Goal: Find specific page/section: Find specific page/section

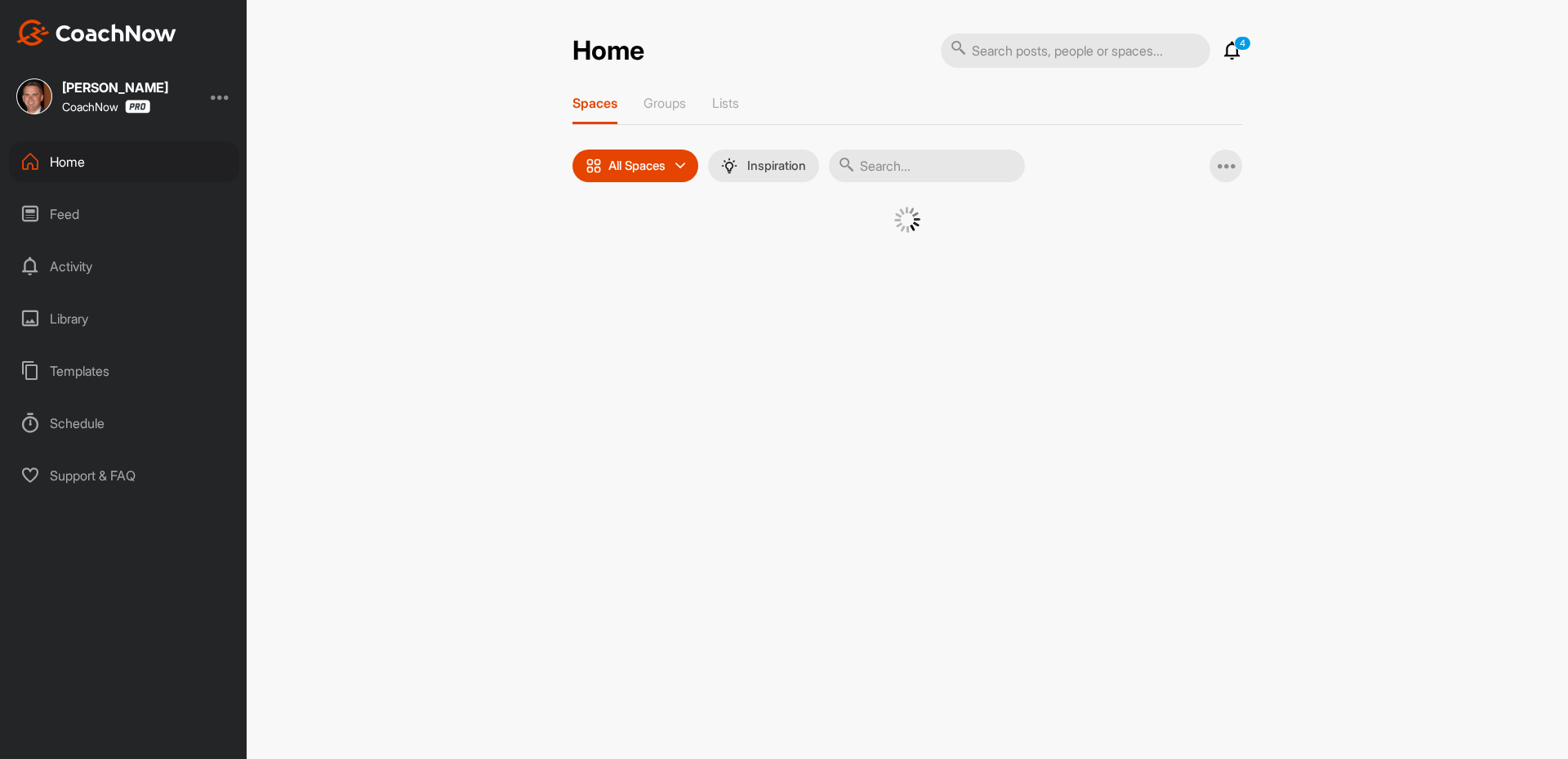
click at [943, 167] on input "text" at bounding box center [926, 165] width 196 height 33
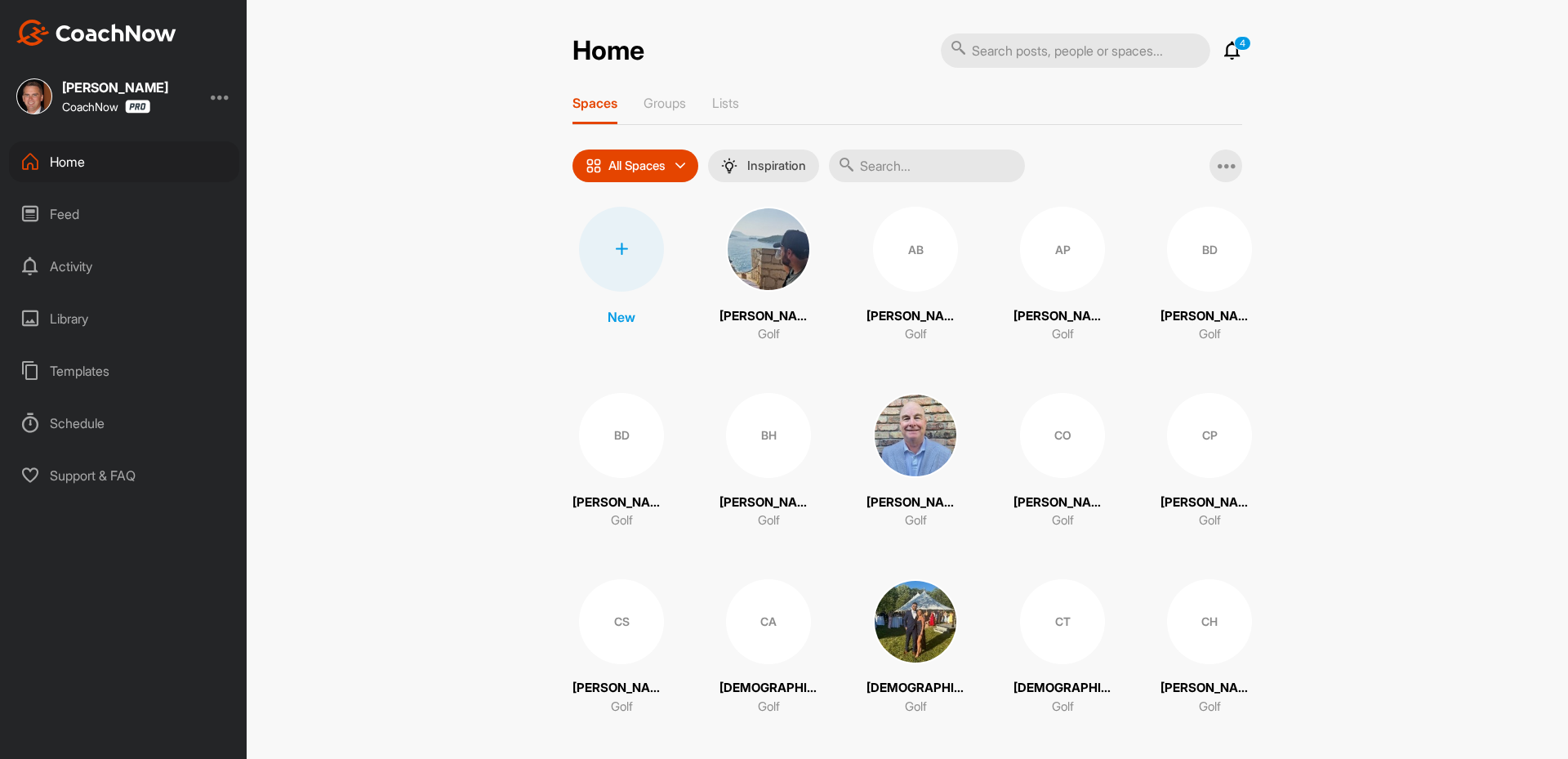
paste input "[PERSON_NAME]"
type input "[PERSON_NAME]"
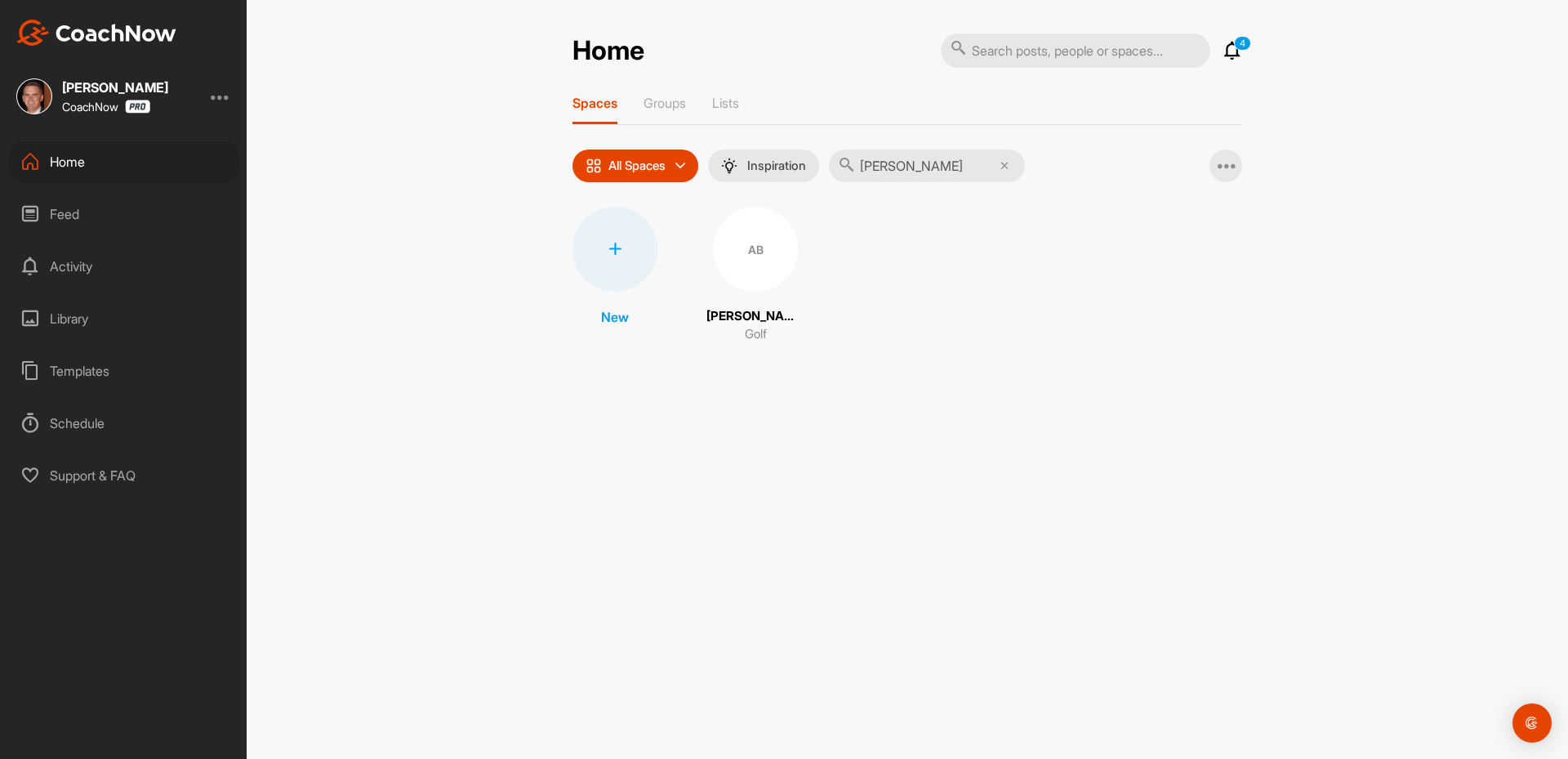
click at [765, 254] on div "AB" at bounding box center [755, 249] width 85 height 85
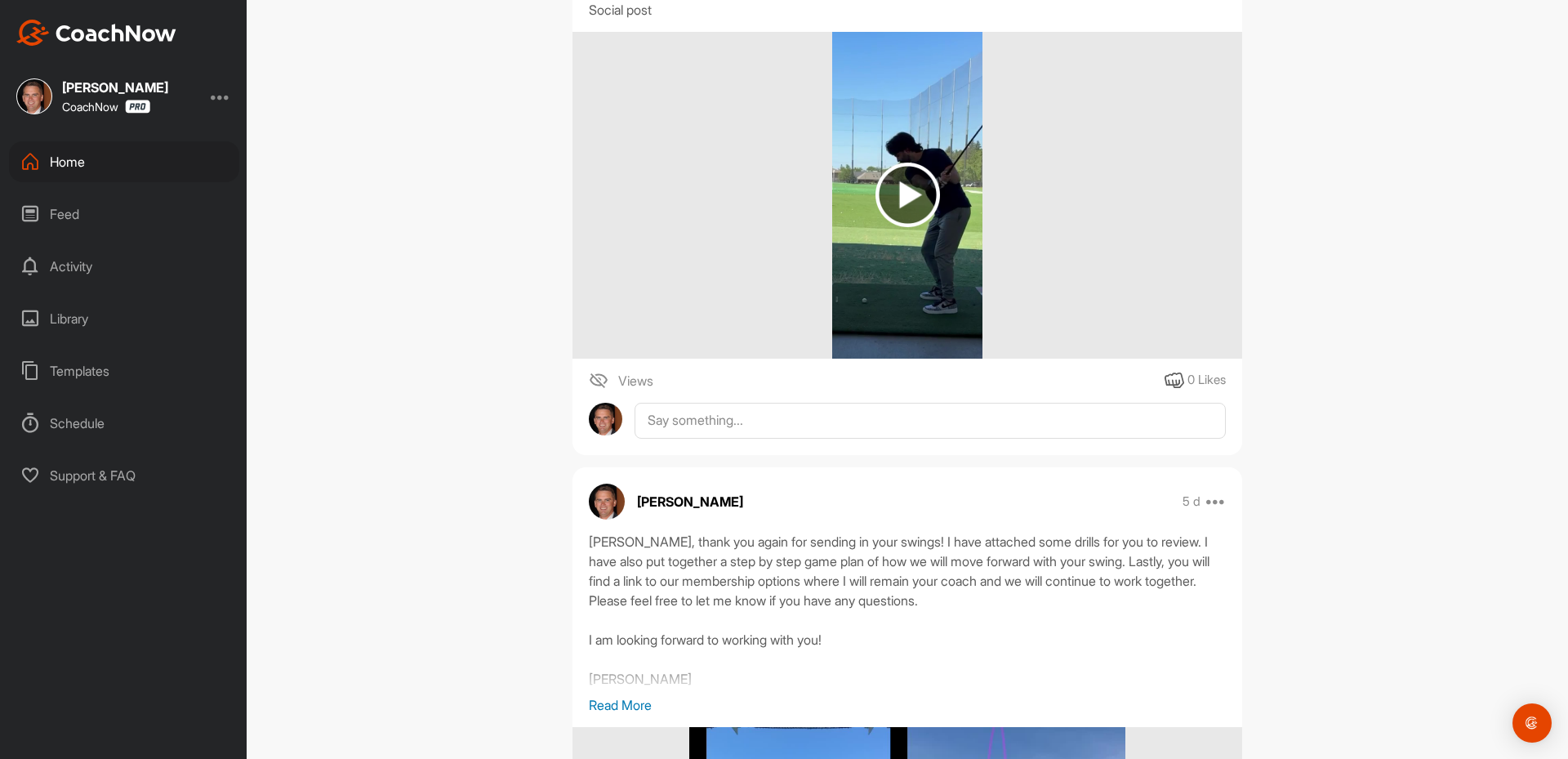
scroll to position [164, 0]
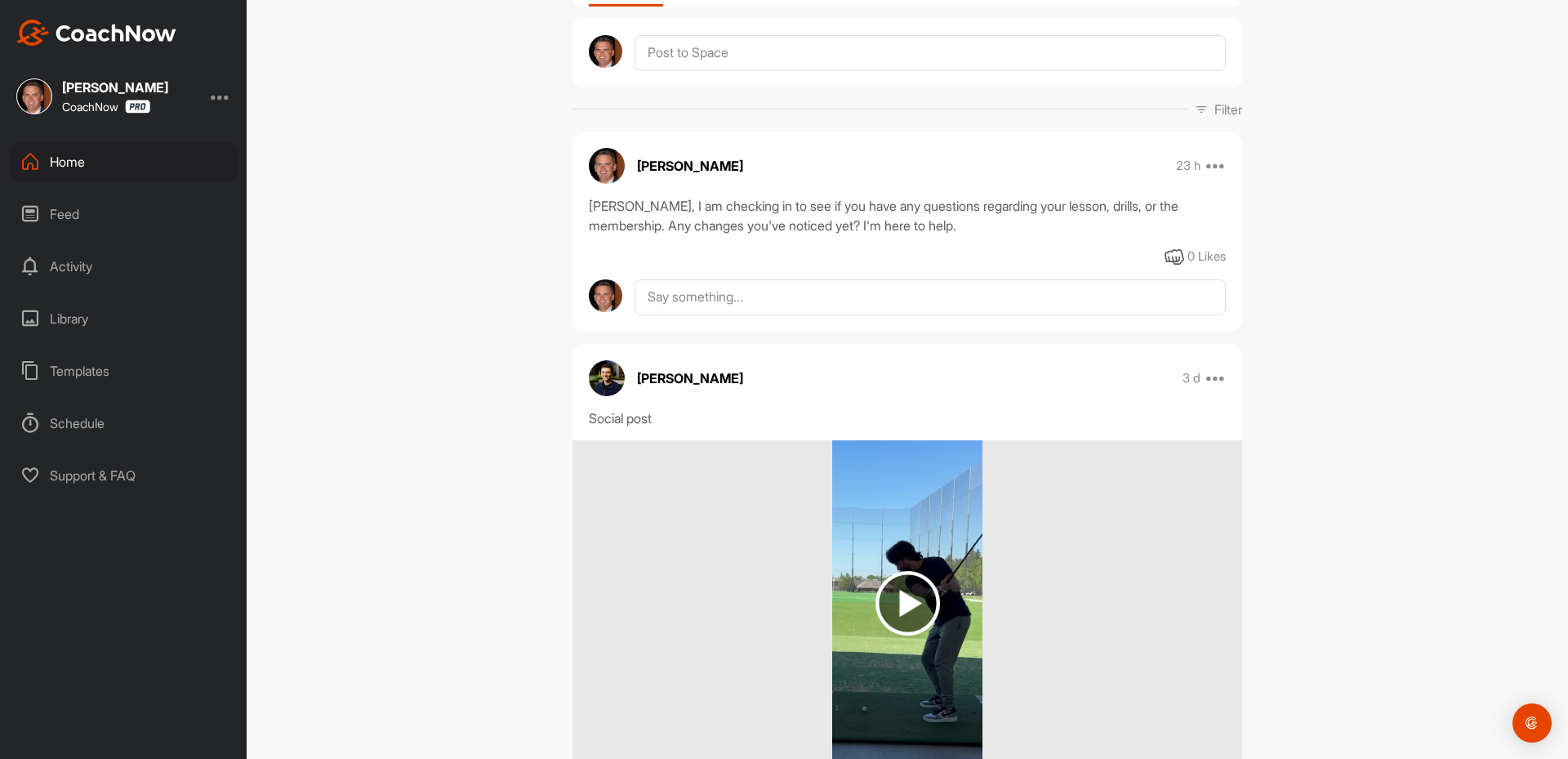
click at [30, 510] on div "[PERSON_NAME] CoachNow Home Feed Activity Library Templates Schedule Support & …" at bounding box center [123, 380] width 247 height 759
click at [37, 524] on div "[PERSON_NAME] CoachNow Home Feed Activity Library Templates Schedule Support & …" at bounding box center [123, 380] width 247 height 759
click at [52, 641] on div "[PERSON_NAME] CoachNow Home Feed Activity Library Templates Schedule Support & …" at bounding box center [123, 380] width 247 height 759
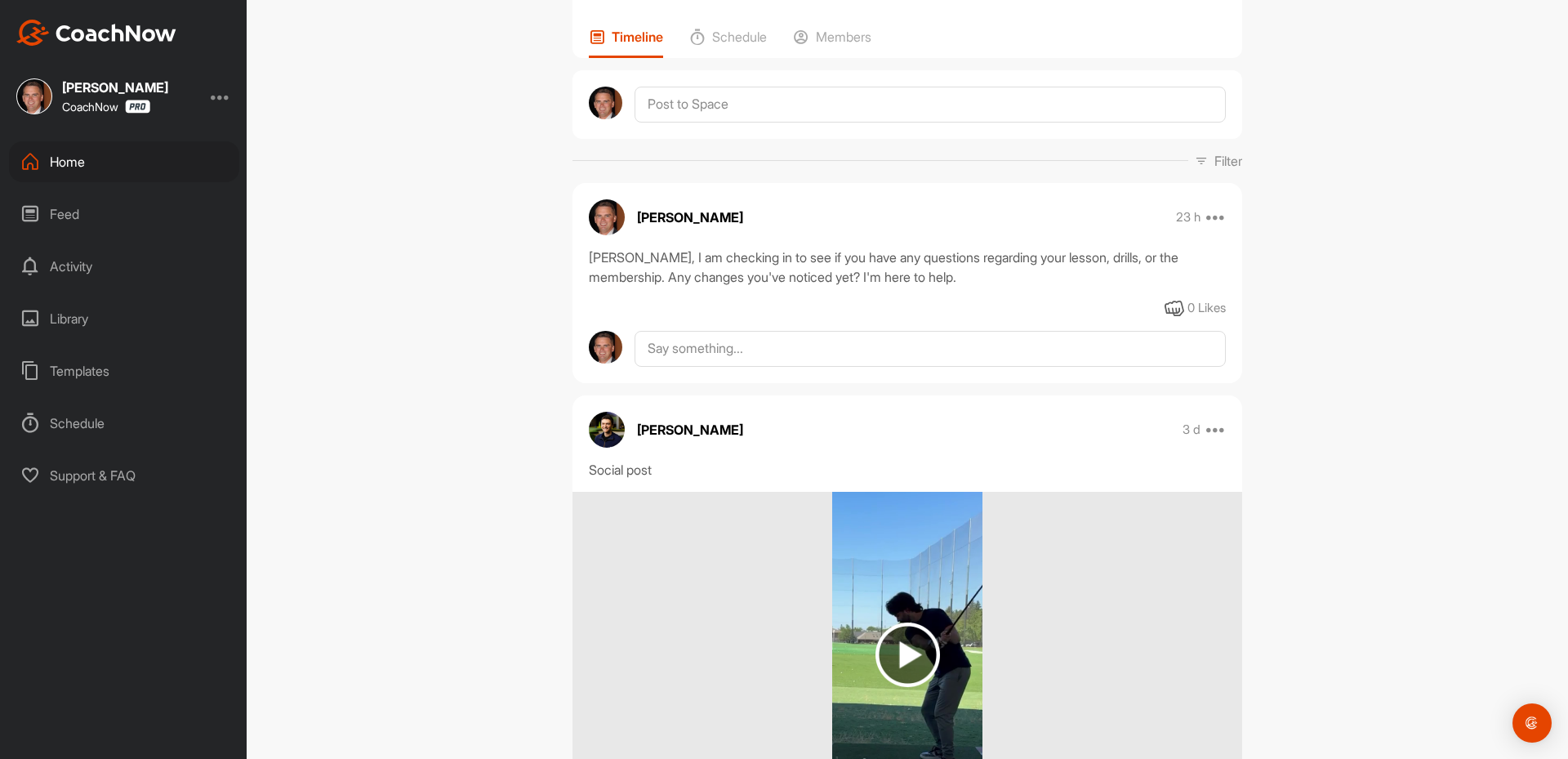
scroll to position [0, 0]
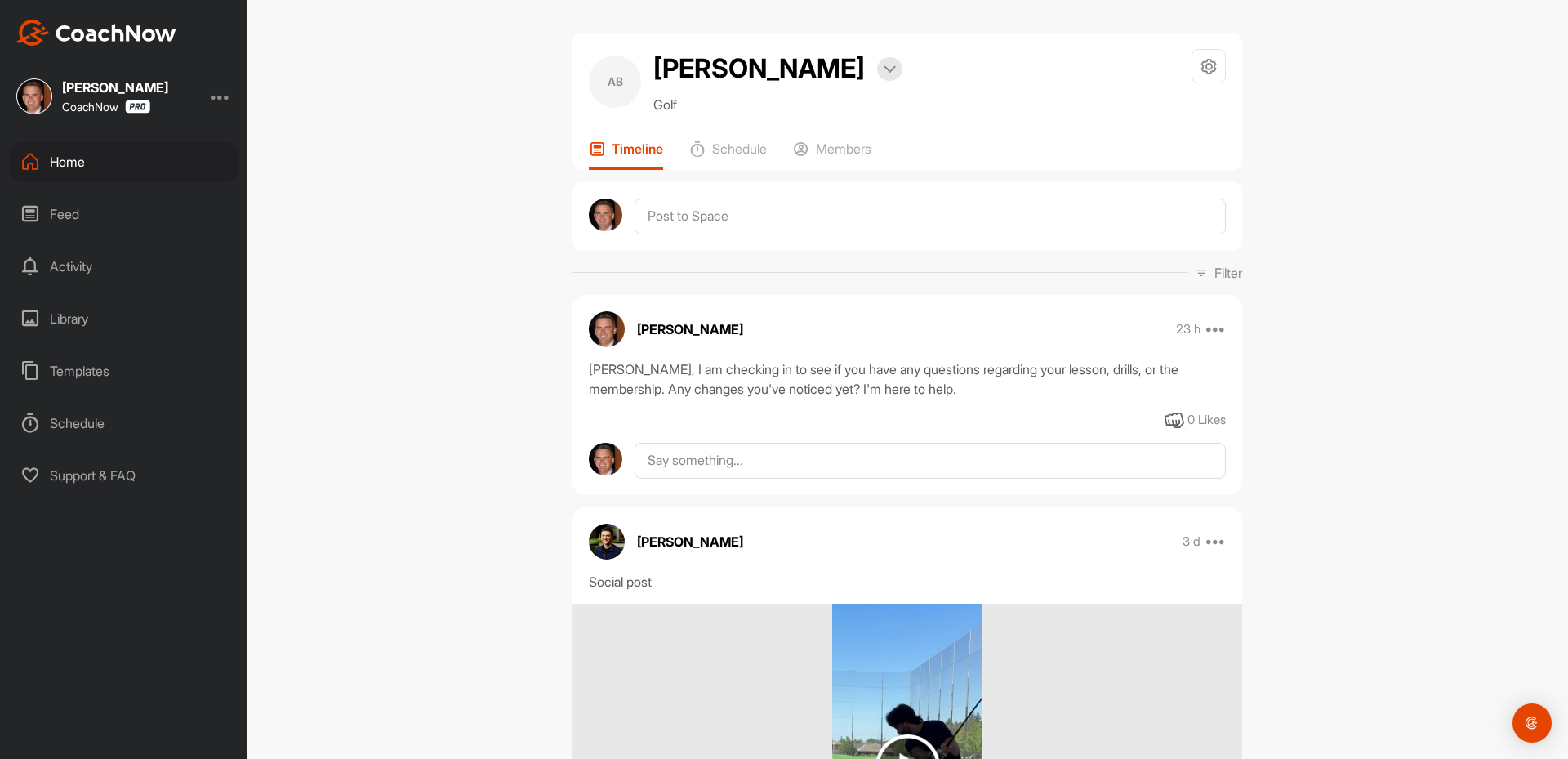
click at [1529, 302] on div "AB [PERSON_NAME] Bookings Golf Space Settings Your Notifications Leave Space Ti…" at bounding box center [908, 380] width 1322 height 759
drag, startPoint x: 77, startPoint y: 562, endPoint x: 53, endPoint y: 471, distance: 94.1
click at [77, 562] on div "[PERSON_NAME] CoachNow Home Feed Activity Library Templates Schedule Support & …" at bounding box center [123, 380] width 247 height 759
click at [172, 639] on div "[PERSON_NAME] CoachNow Home Feed Activity Library Templates Schedule Support & …" at bounding box center [123, 380] width 247 height 759
click at [228, 104] on div at bounding box center [220, 96] width 19 height 19
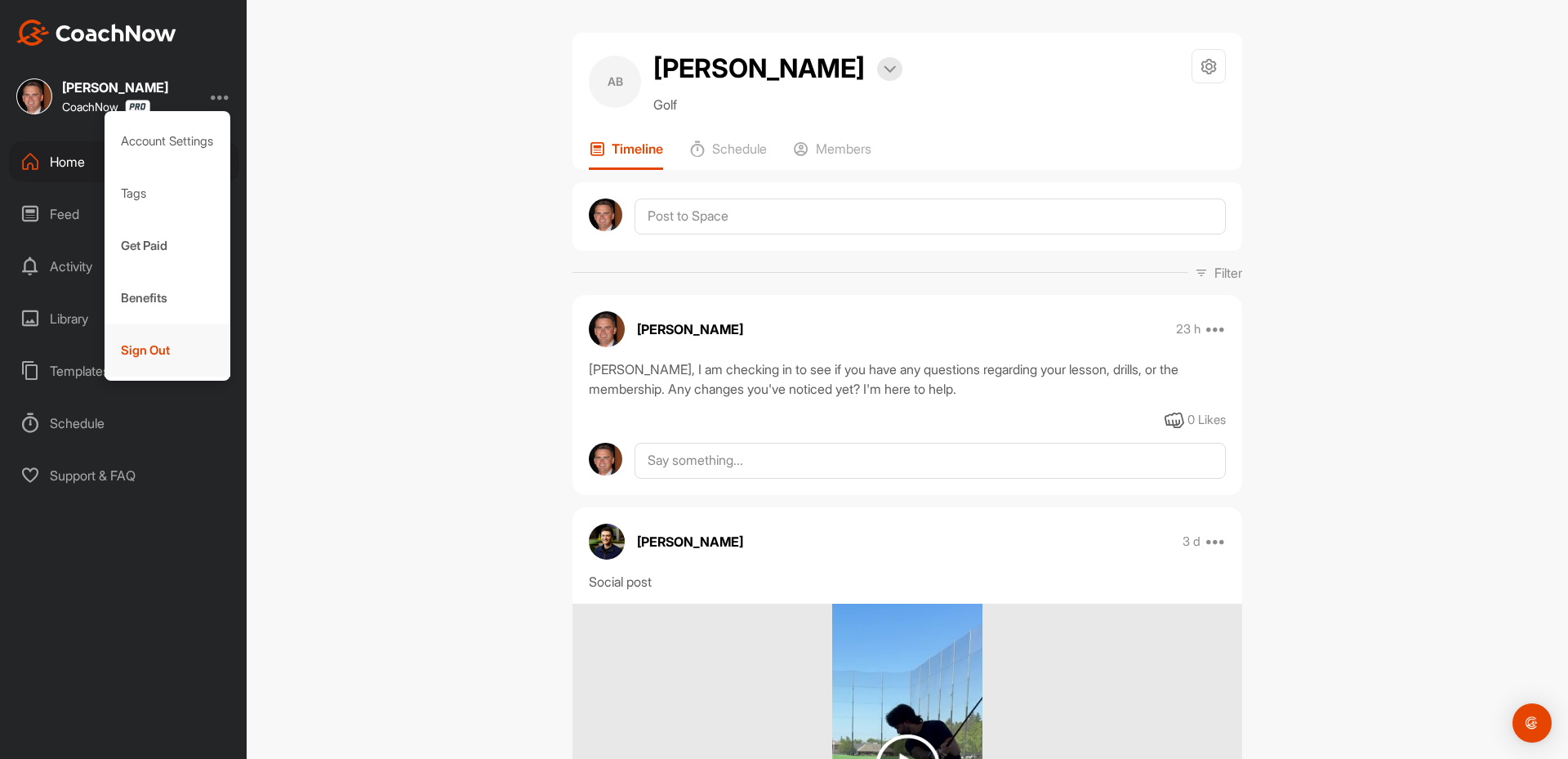
click at [177, 359] on div "Sign Out" at bounding box center [168, 351] width 126 height 52
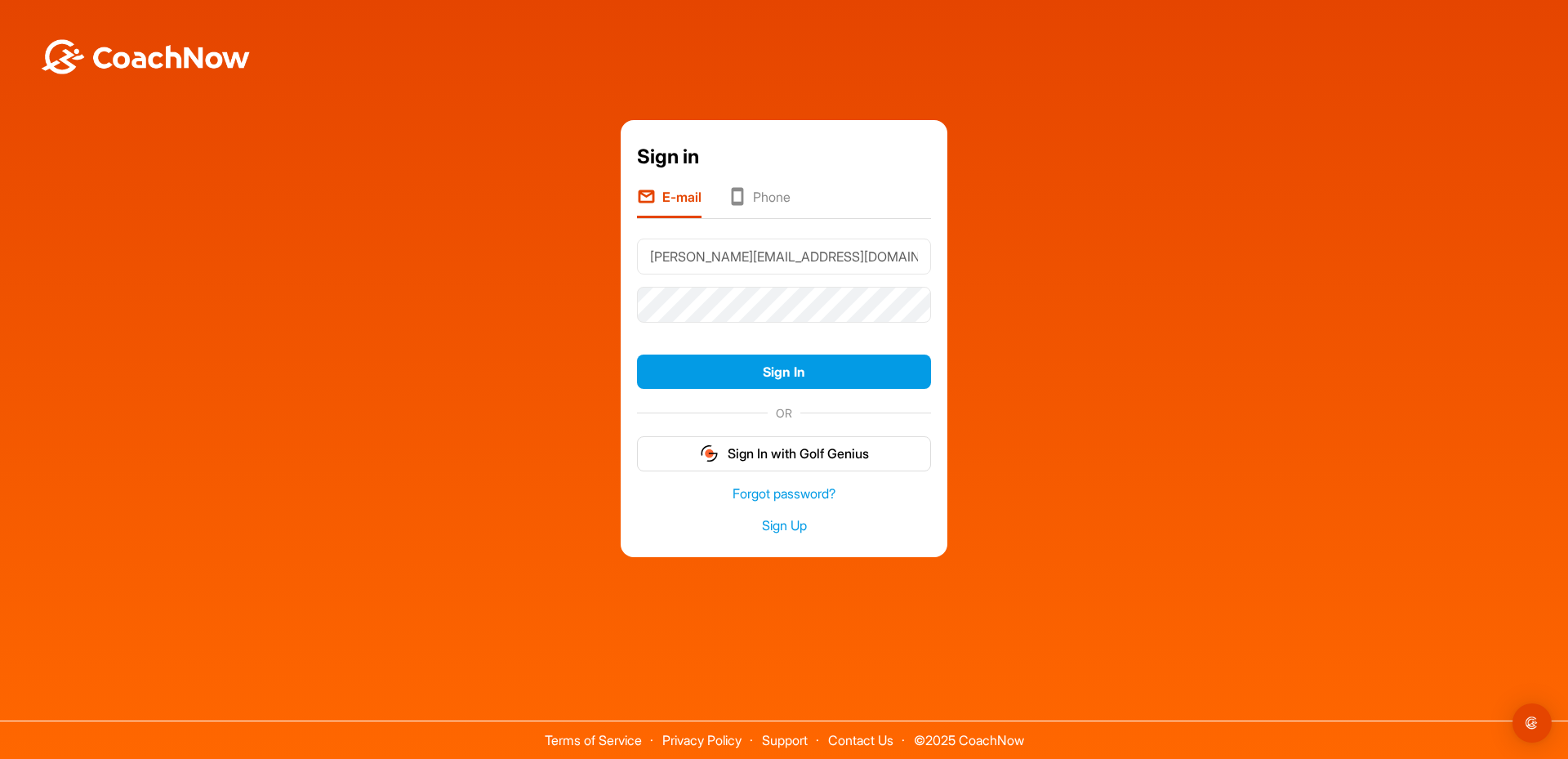
click at [717, 251] on input "[PERSON_NAME][EMAIL_ADDRESS][DOMAIN_NAME]" at bounding box center [784, 256] width 294 height 36
type input "[EMAIL_ADDRESS][DOMAIN_NAME]"
click at [813, 374] on button "Sign In" at bounding box center [784, 372] width 294 height 35
